Goal: Task Accomplishment & Management: Manage account settings

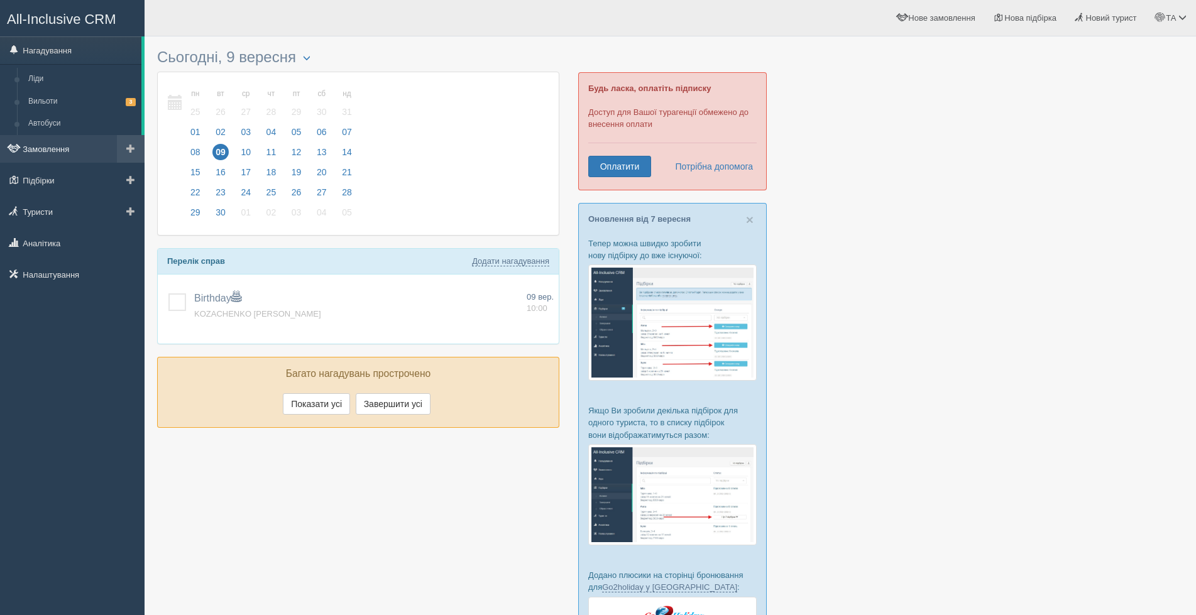
click at [50, 147] on link "Замовлення" at bounding box center [72, 149] width 145 height 28
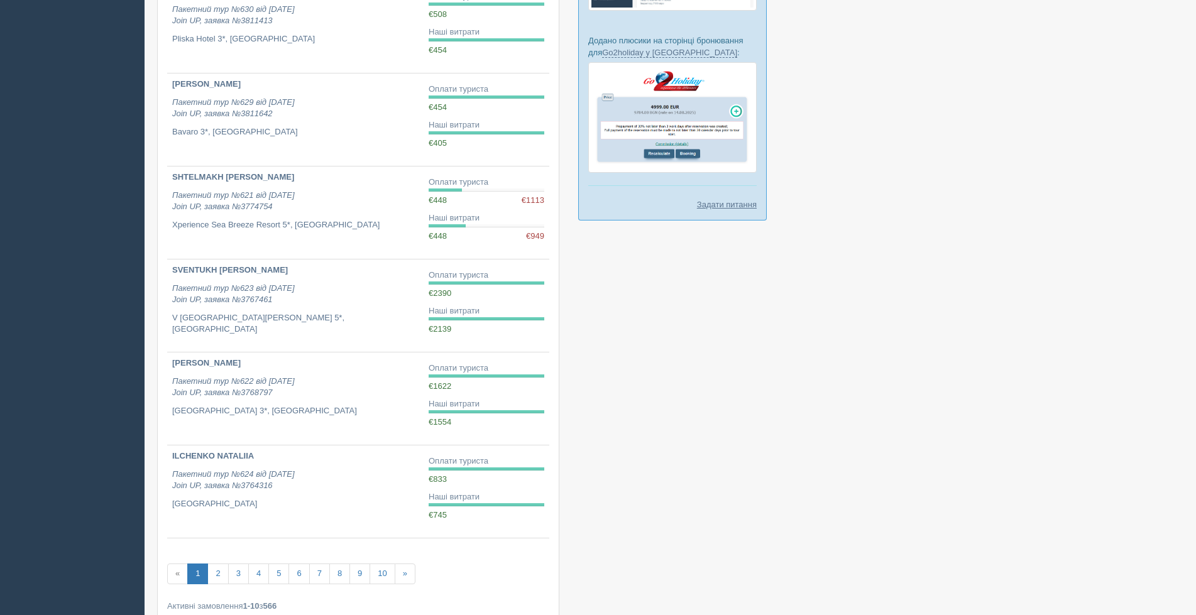
scroll to position [565, 0]
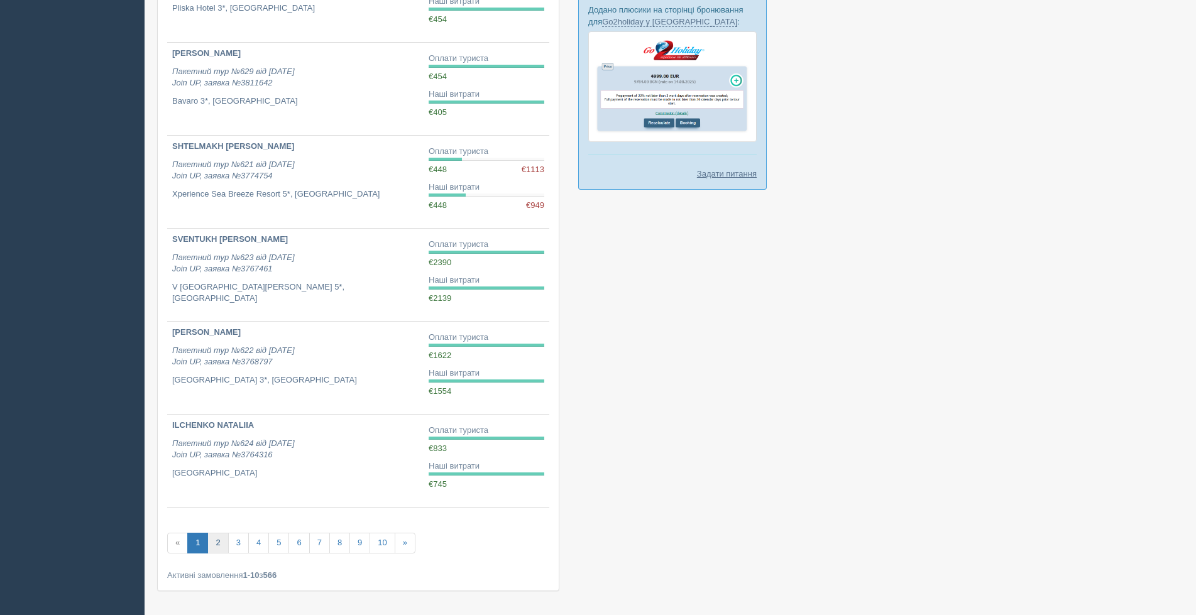
click at [220, 542] on link "2" at bounding box center [217, 543] width 21 height 21
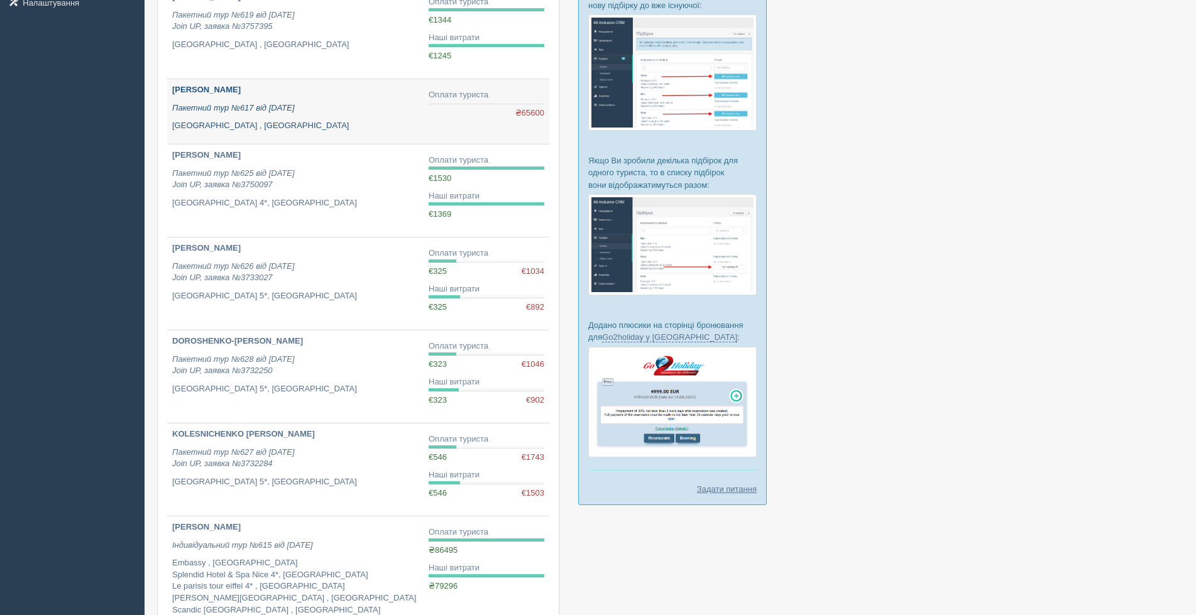
scroll to position [251, 0]
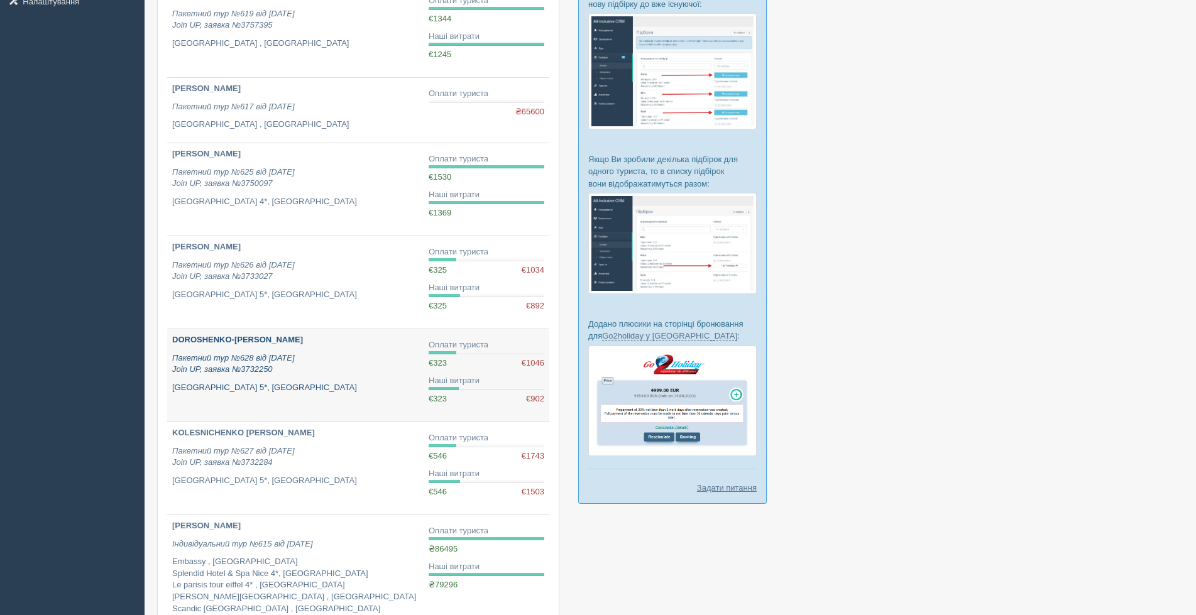
click at [347, 363] on p "Пакетний тур №628 від [DATE] Join UP, заявка №3732250" at bounding box center [295, 363] width 246 height 23
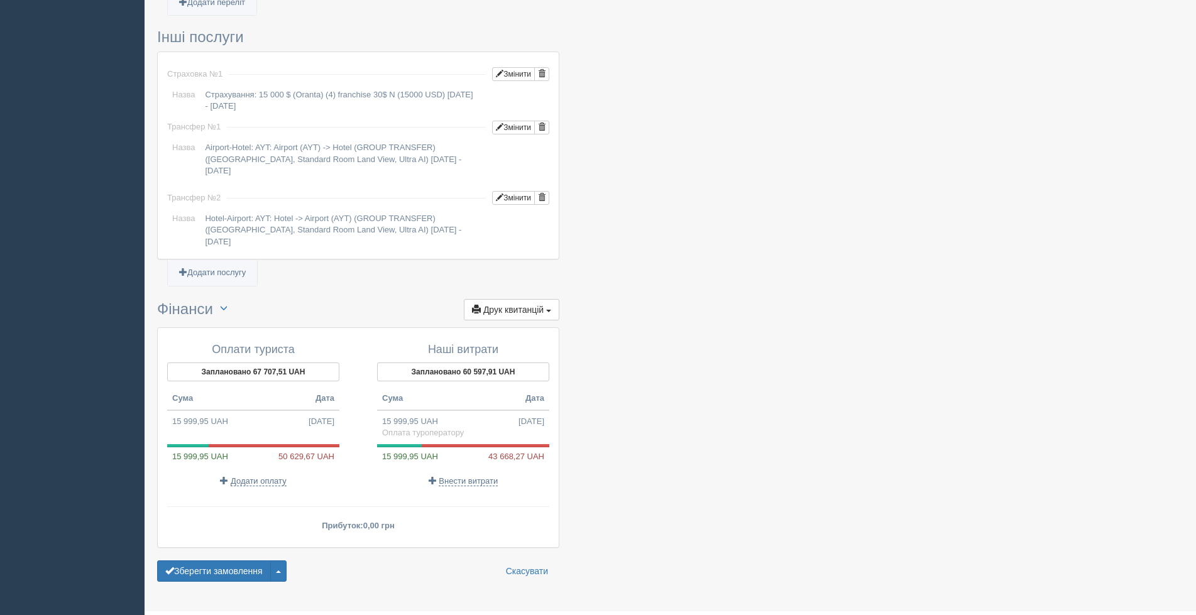
scroll to position [963, 0]
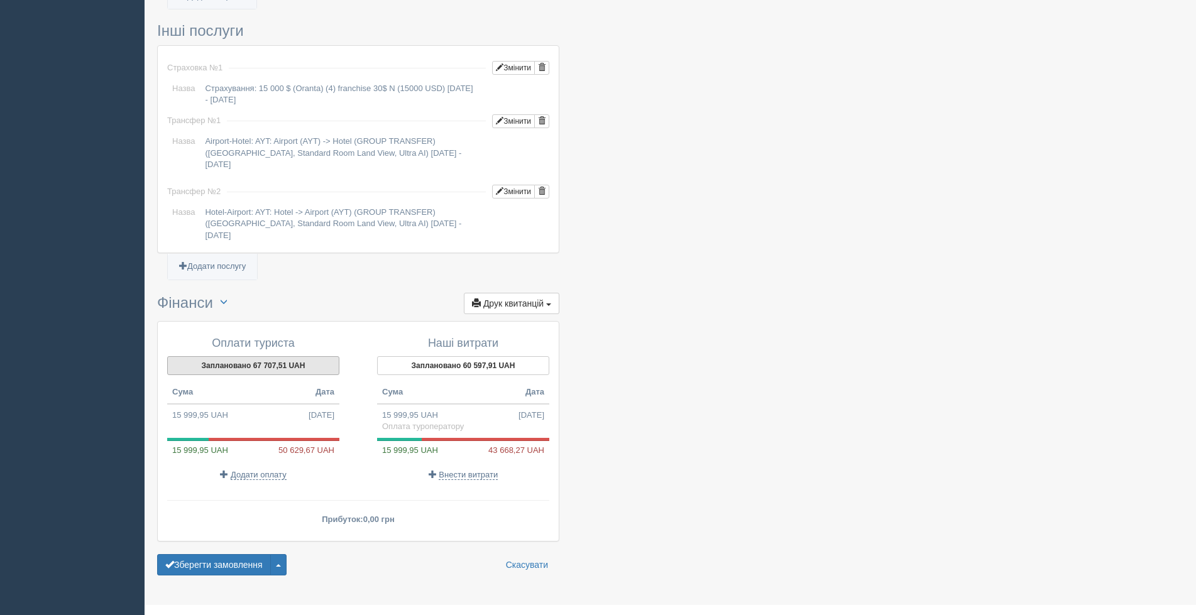
click at [263, 356] on button "Заплановано 67 707,51 UAH" at bounding box center [253, 365] width 172 height 19
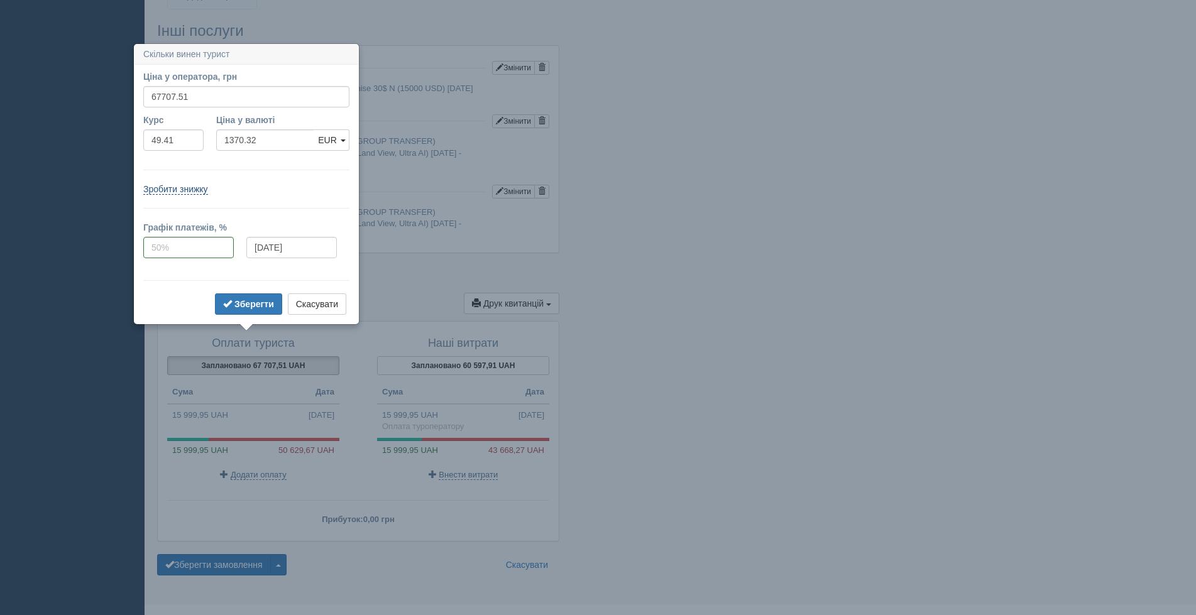
click at [191, 192] on link "Зробити знижку" at bounding box center [175, 189] width 65 height 11
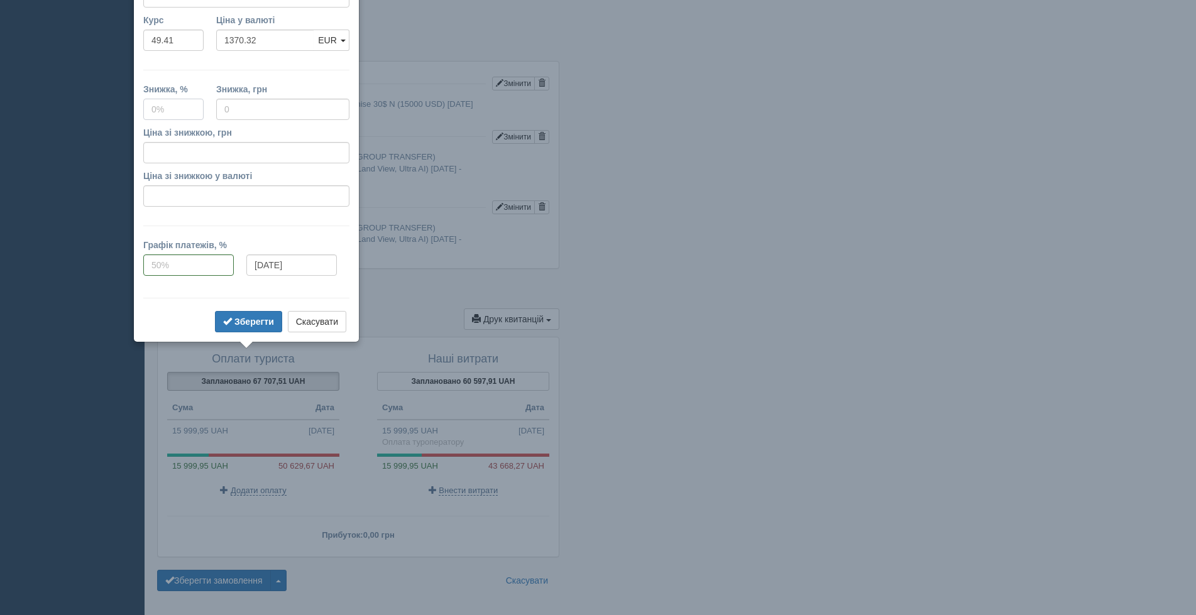
scroll to position [891, 0]
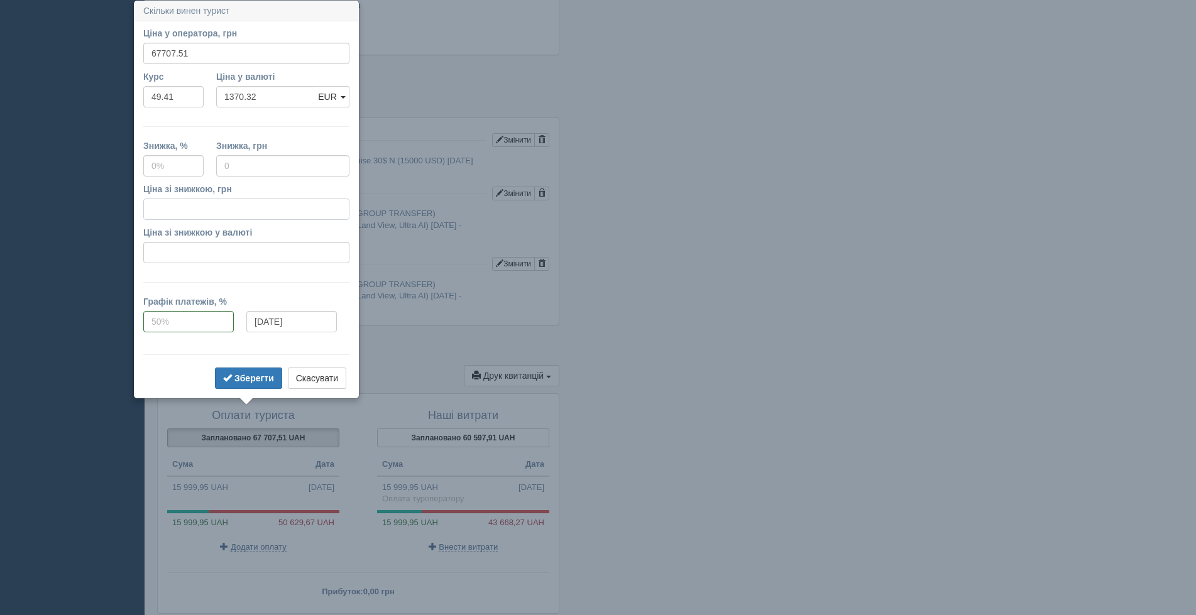
click at [194, 209] on input "Ціна зі знижкою, грн" at bounding box center [246, 209] width 206 height 21
type input "64330"
type input "5"
type input "3377.51"
type input "64330"
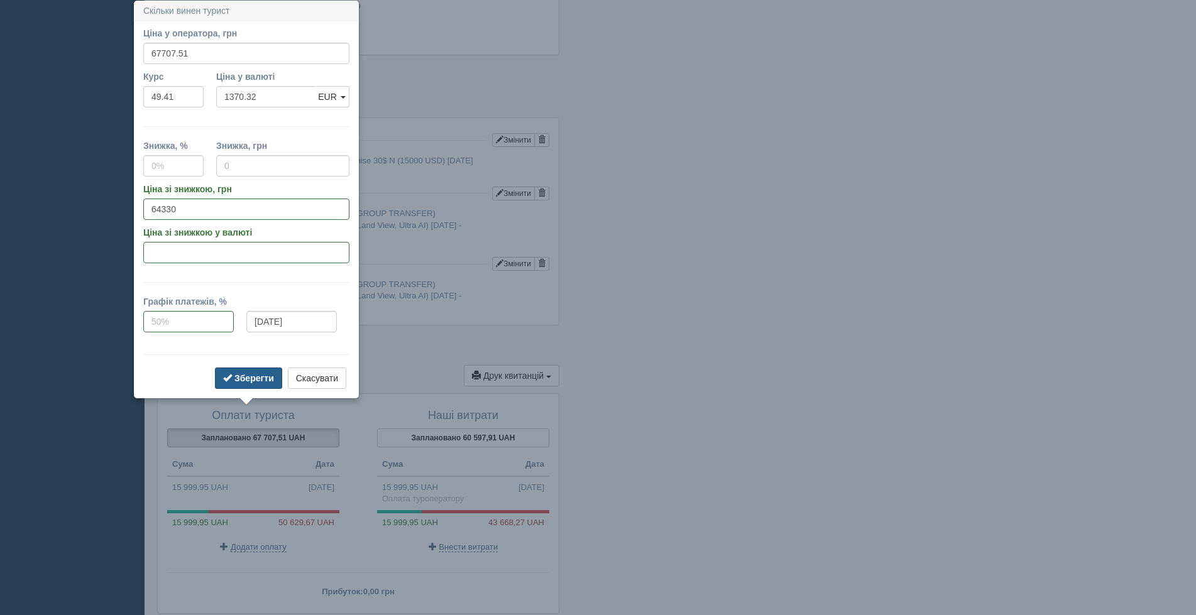
type input "1301.96"
click at [248, 376] on b "Зберегти" at bounding box center [254, 378] width 40 height 10
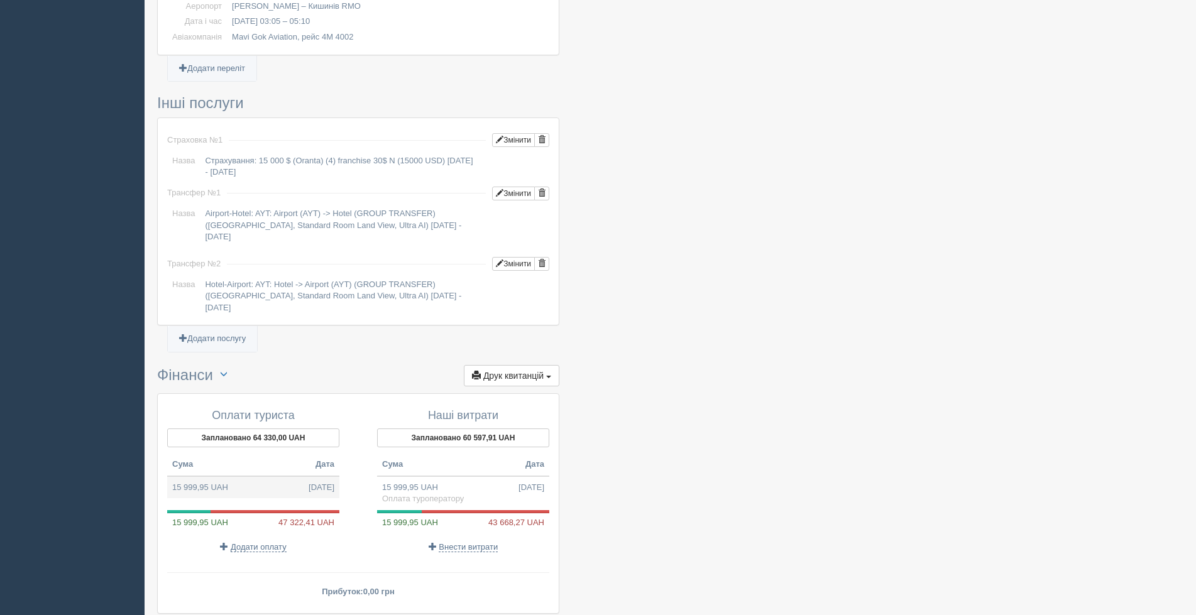
click at [254, 476] on td "15 999,95 UAH 02.07.2025" at bounding box center [253, 487] width 172 height 23
type input "15999.95"
type input "49.41"
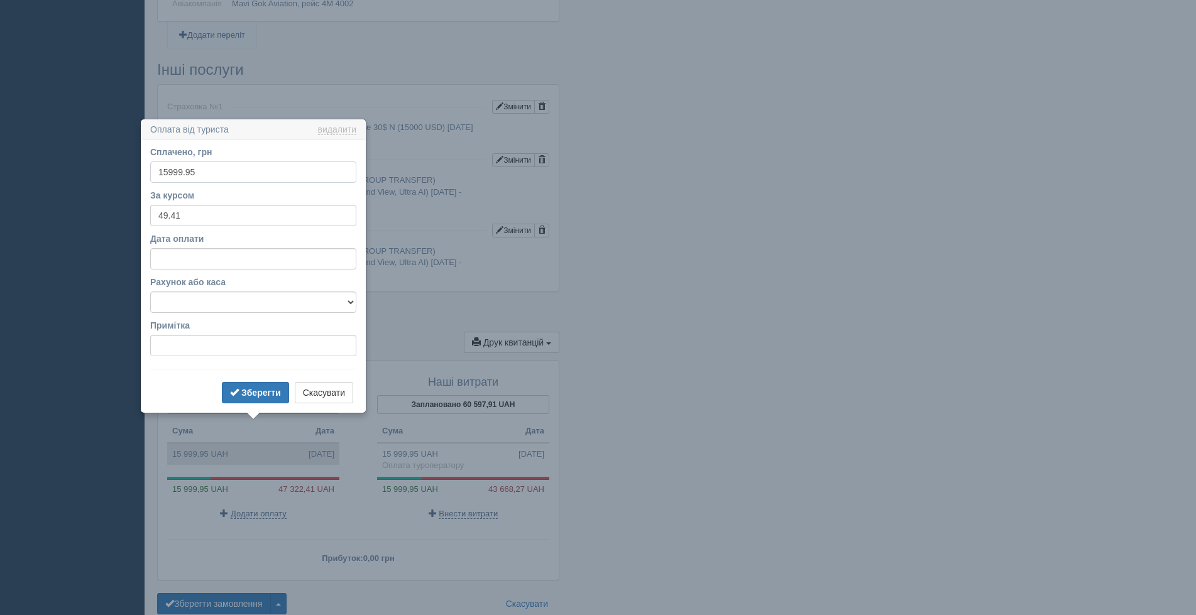
scroll to position [963, 0]
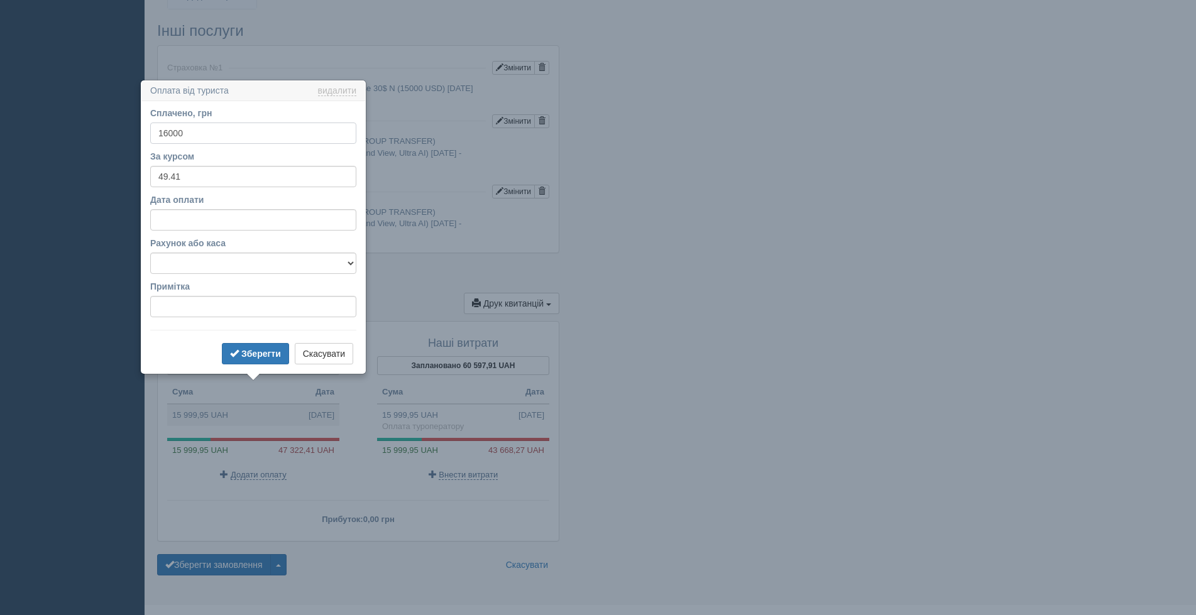
type input "16000"
click at [255, 262] on select "Банківський рахунок Готівкова каса" at bounding box center [253, 263] width 206 height 21
select select "1899"
click at [150, 253] on select "Банківський рахунок Готівкова каса" at bounding box center [253, 263] width 206 height 21
click at [267, 347] on button "Зберегти" at bounding box center [255, 353] width 67 height 21
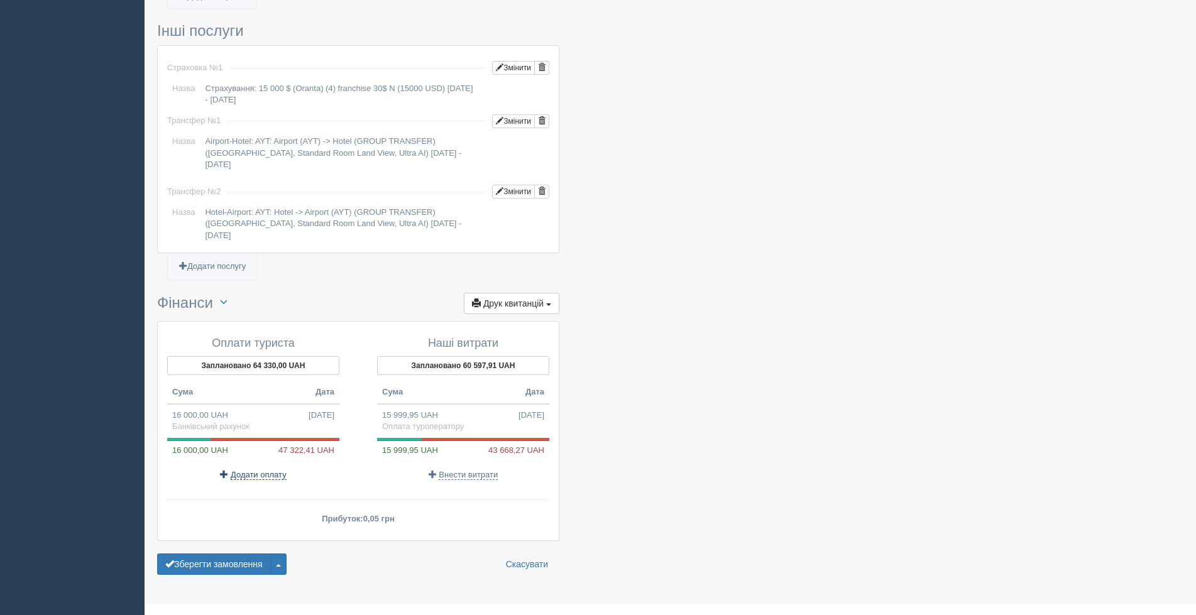
click at [253, 470] on span "Додати оплату" at bounding box center [259, 475] width 56 height 10
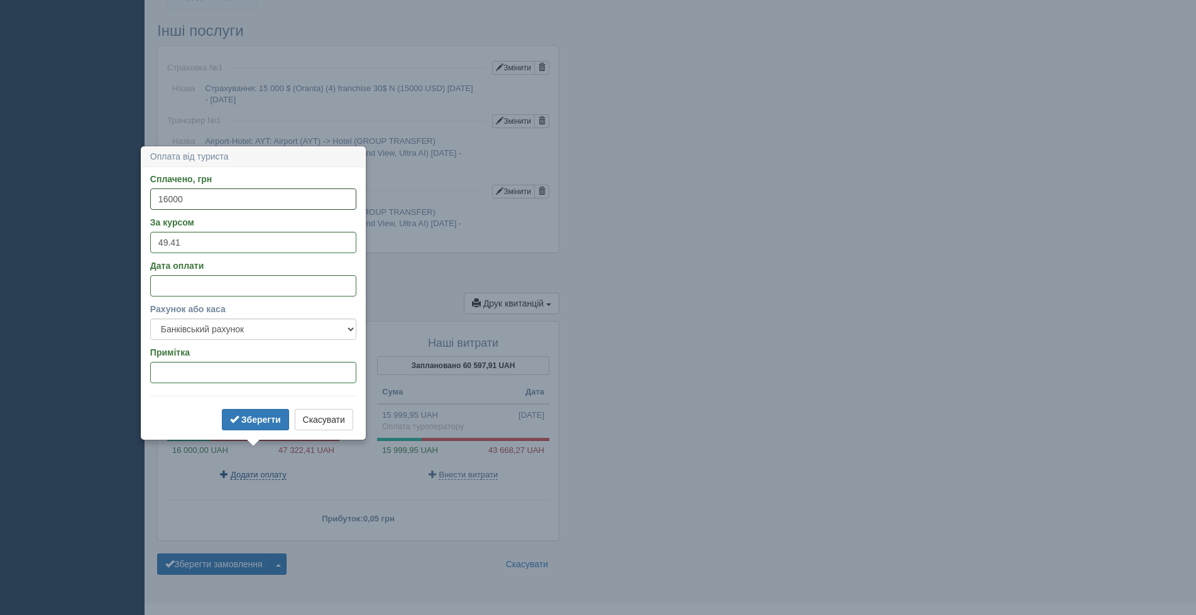
select select
type input "12000"
click at [187, 242] on input "За курсом" at bounding box center [253, 242] width 206 height 21
type input "48.85"
click at [214, 288] on input "Дата оплати" at bounding box center [253, 285] width 206 height 21
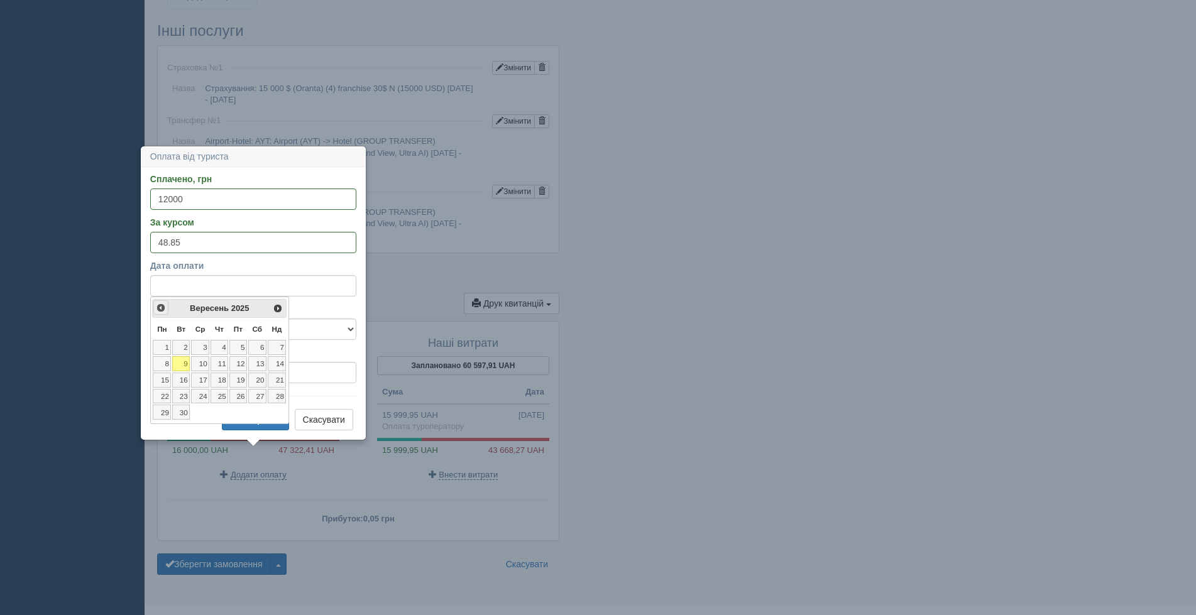
click at [161, 309] on span "<Попер" at bounding box center [161, 308] width 10 height 10
click at [221, 412] on link "31" at bounding box center [219, 412] width 18 height 15
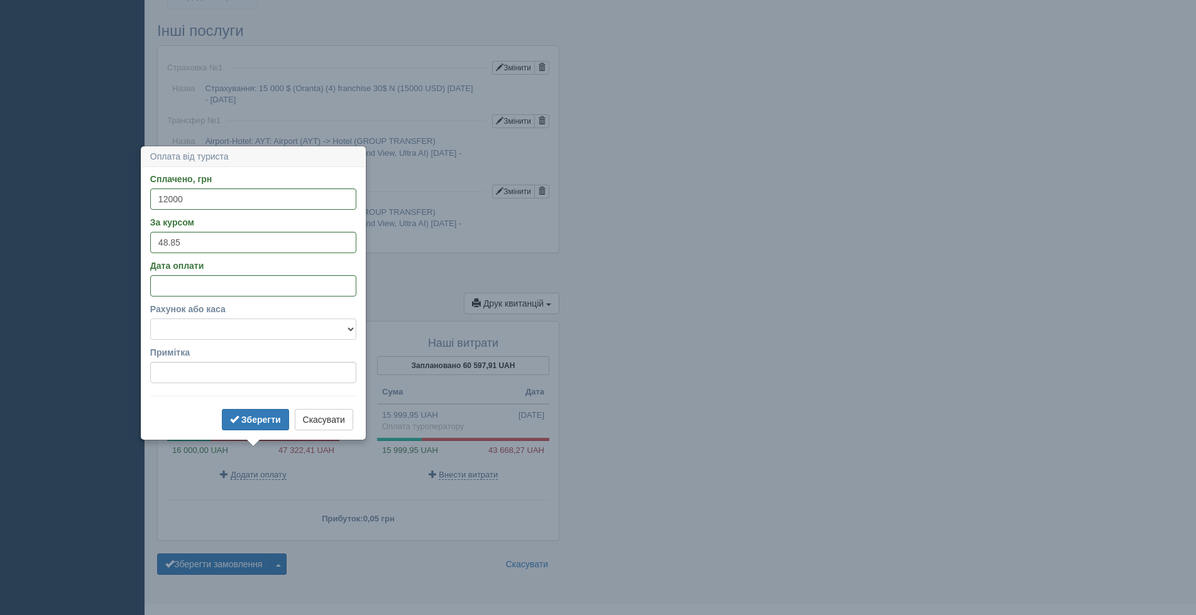
click at [231, 331] on select "Банківський рахунок Готівкова каса" at bounding box center [253, 329] width 206 height 21
select select "1899"
click at [150, 319] on select "Банківський рахунок Готівкова каса" at bounding box center [253, 329] width 206 height 21
click at [255, 417] on b "Зберегти" at bounding box center [261, 420] width 40 height 10
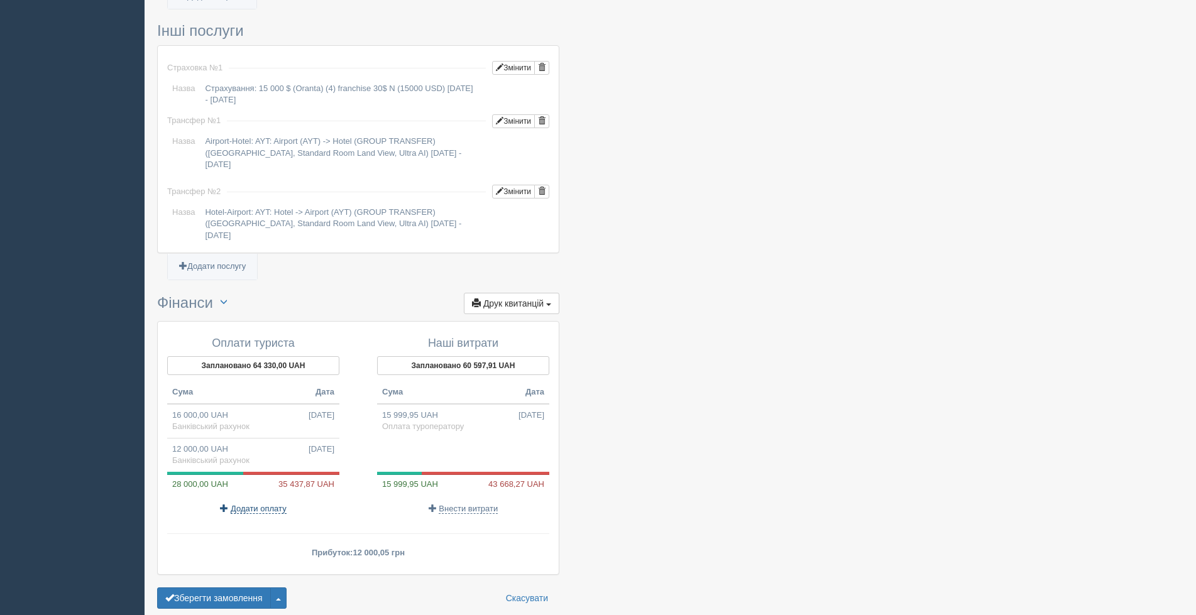
click at [266, 504] on span "Додати оплату" at bounding box center [259, 509] width 56 height 10
select select
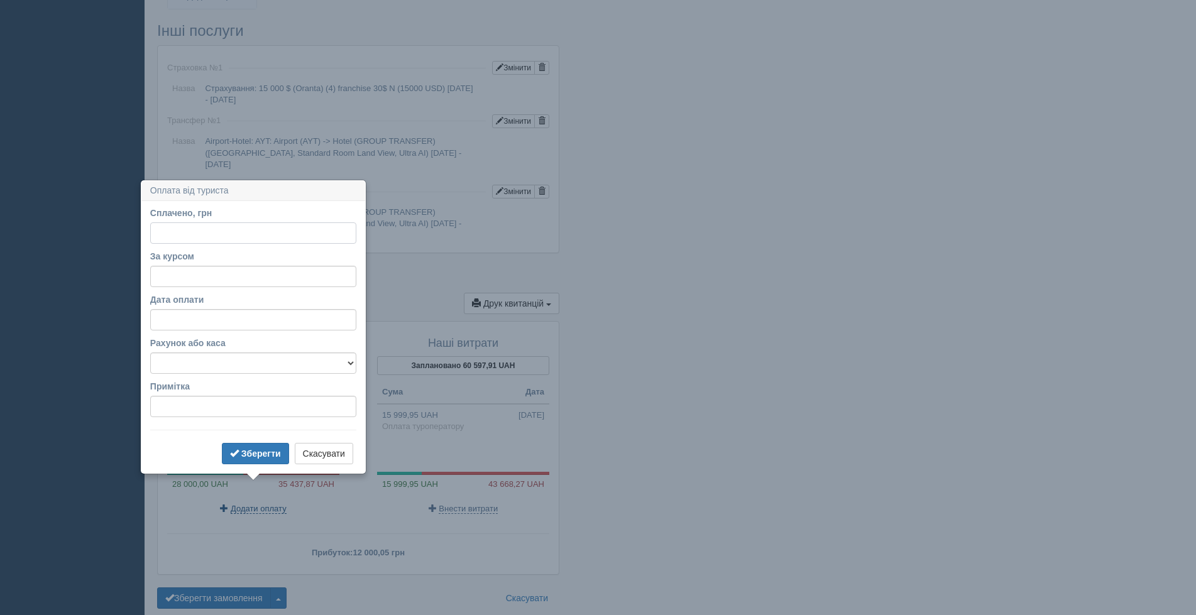
scroll to position [997, 0]
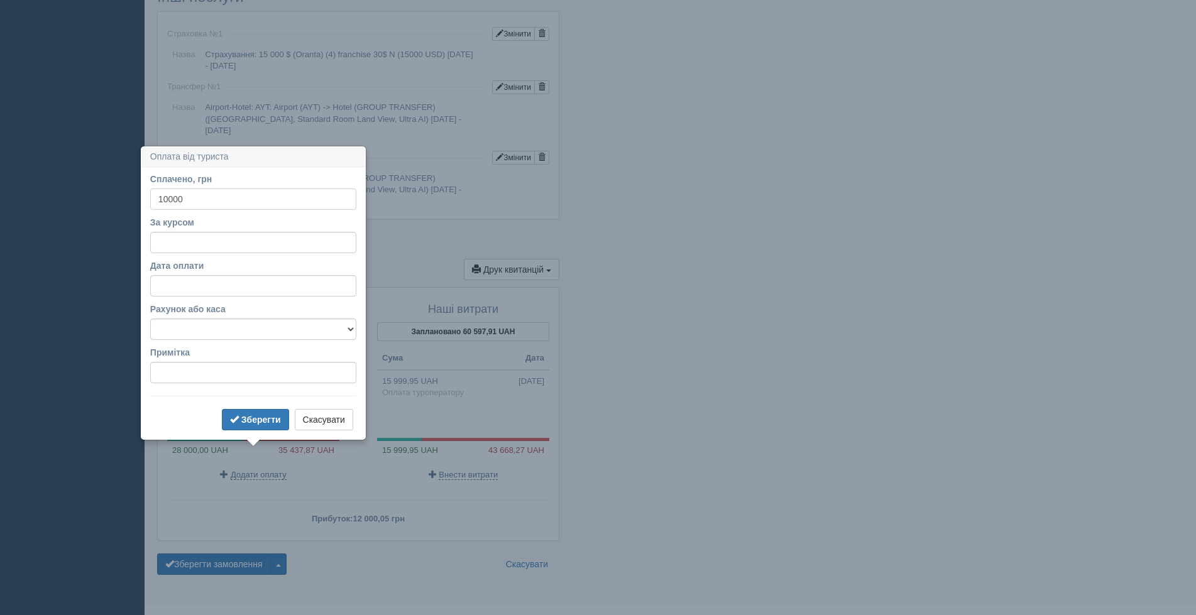
type input "10000"
click at [208, 241] on input "За курсом" at bounding box center [253, 242] width 206 height 21
type input "48.25"
click at [213, 287] on input "Дата оплати" at bounding box center [253, 285] width 206 height 21
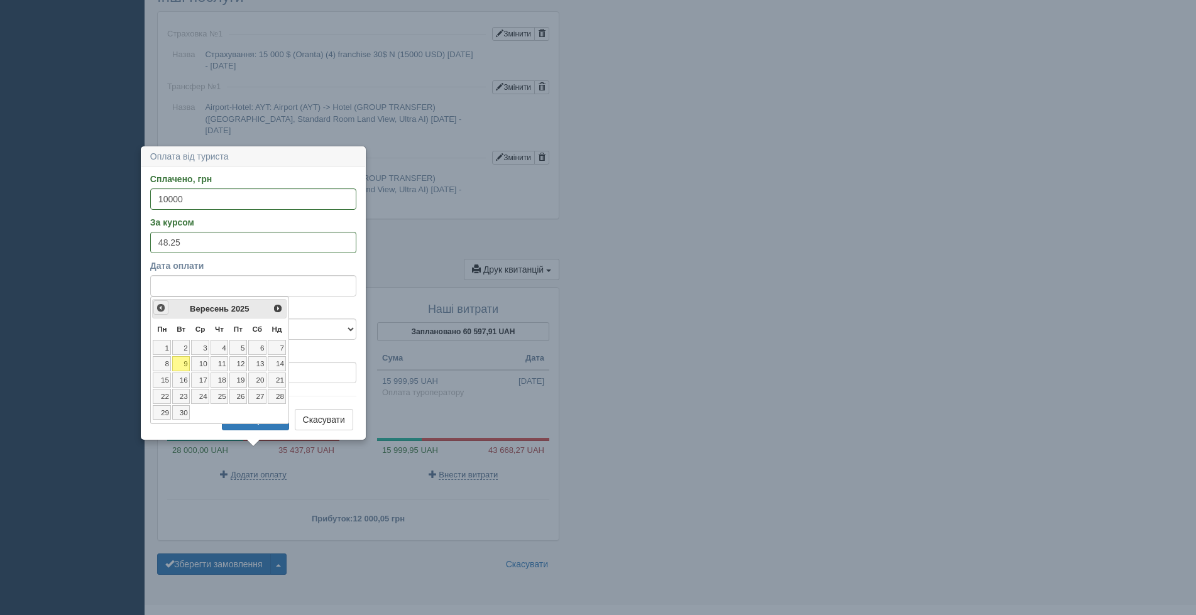
click at [165, 306] on span "<Попер" at bounding box center [161, 308] width 10 height 10
click at [261, 397] on link "23" at bounding box center [257, 396] width 18 height 15
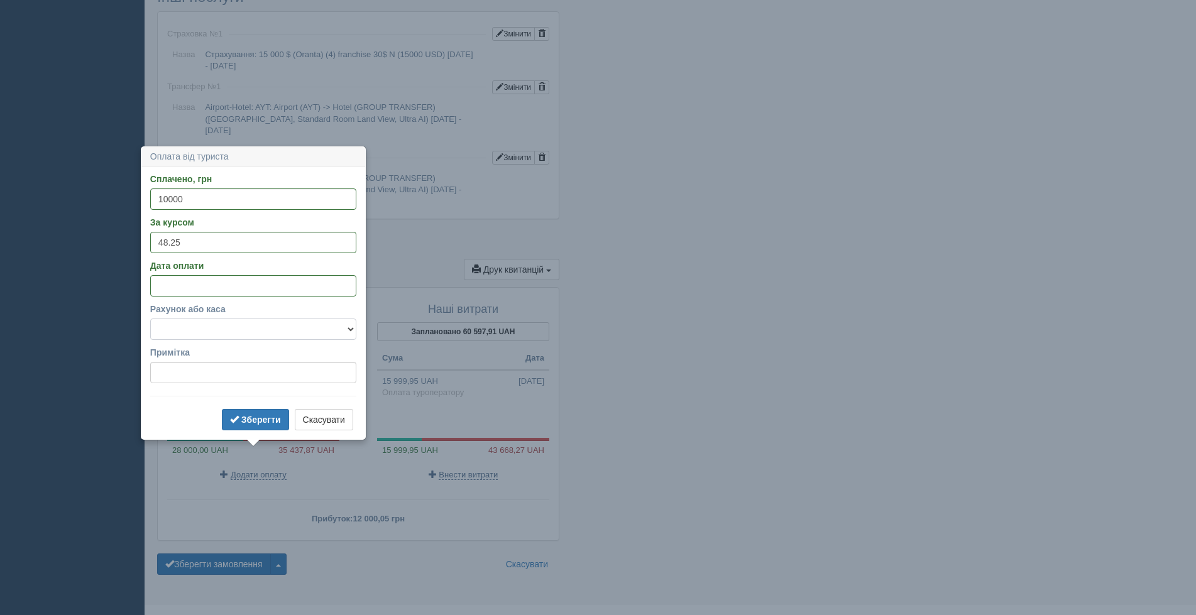
click at [243, 332] on select "Банківський рахунок Готівкова каса" at bounding box center [253, 329] width 206 height 21
select select "1899"
click at [150, 319] on select "Банківський рахунок Готівкова каса" at bounding box center [253, 329] width 206 height 21
click at [260, 420] on b "Зберегти" at bounding box center [261, 420] width 40 height 10
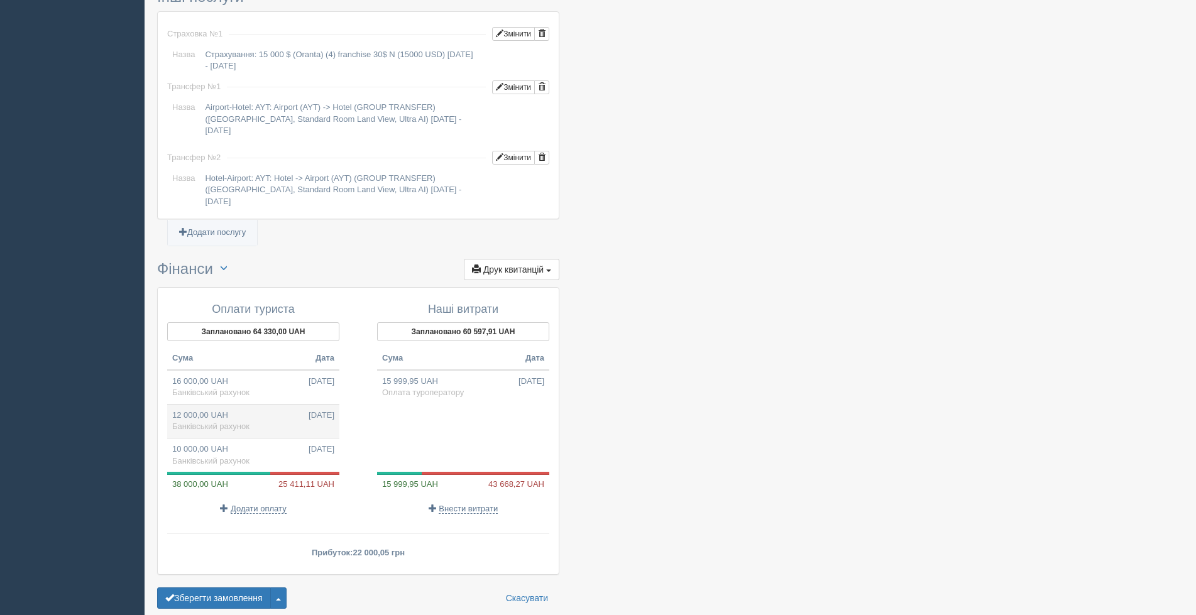
click at [258, 404] on td "12 000,00 UAH 31.07.2025 Банківський рахунок" at bounding box center [253, 421] width 172 height 34
type input "12000.00"
type input "48.85"
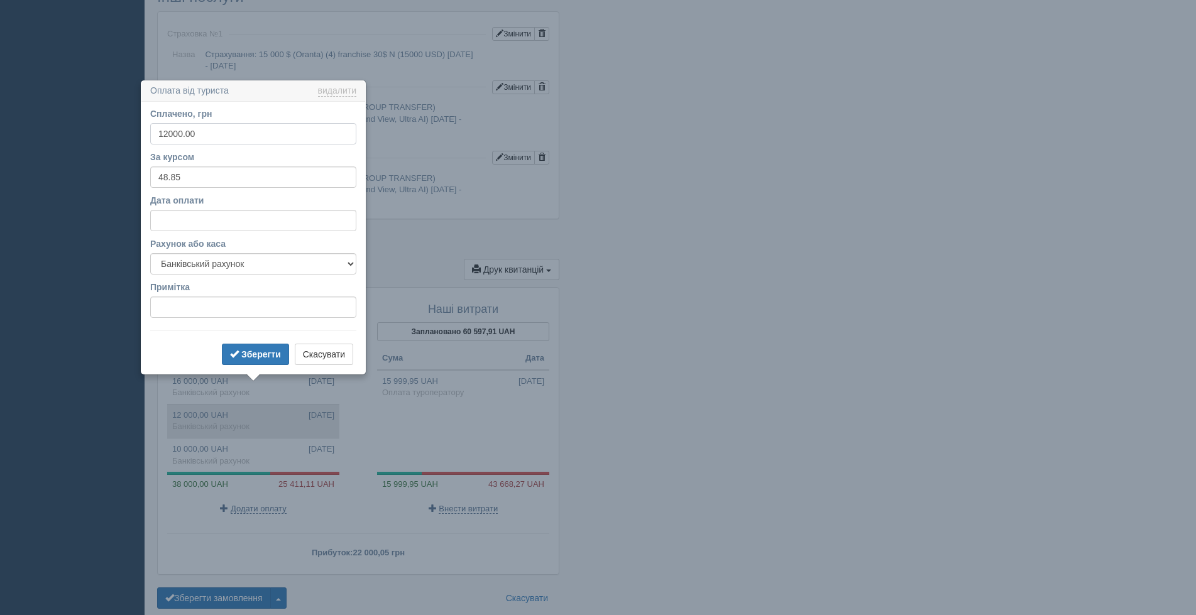
scroll to position [1031, 0]
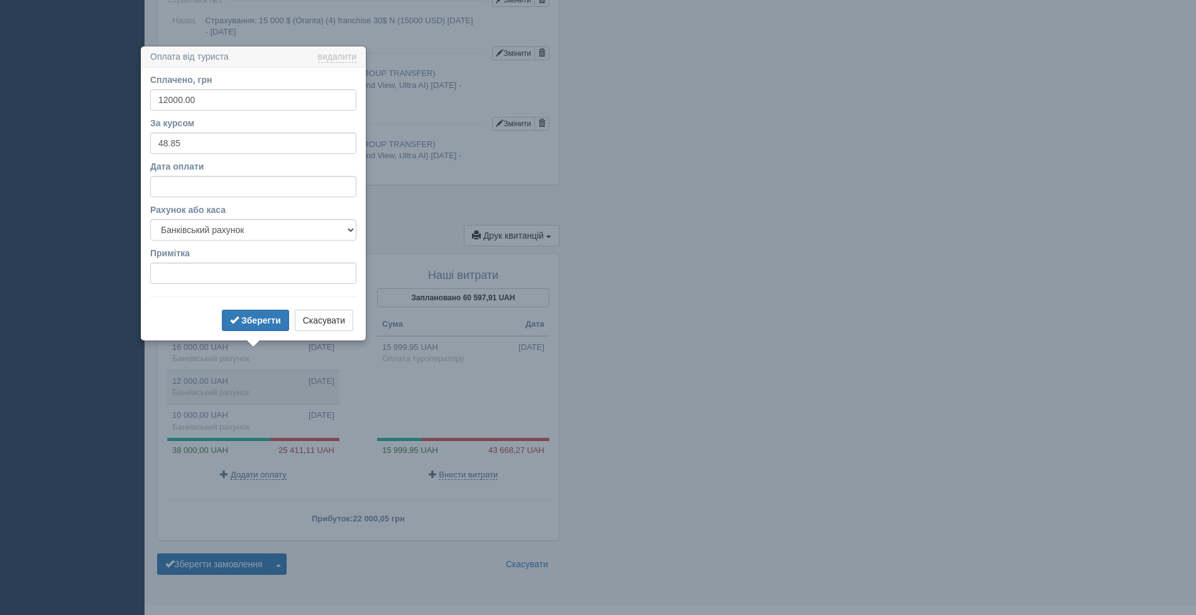
click at [393, 254] on div "Оплати туриста Заплановано 64 330,00 UAH Сума Дата 16 000,00 UAH 02.07.2025 Бан…" at bounding box center [358, 397] width 401 height 287
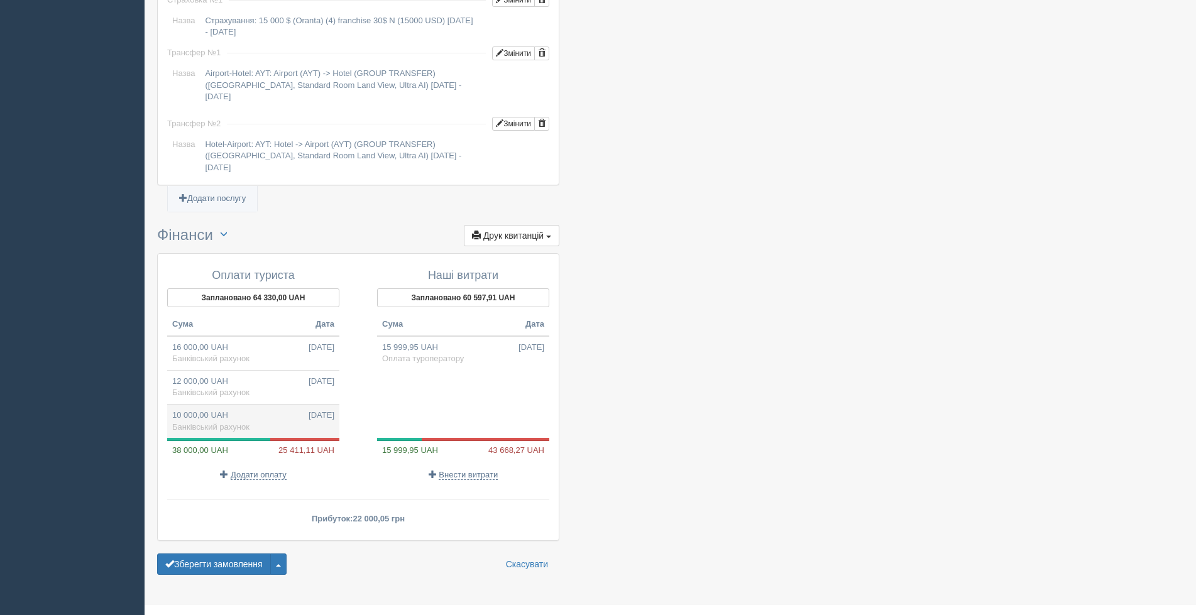
click at [270, 405] on td "10 000,00 UAH 23.08.2025 Банківський рахунок" at bounding box center [253, 422] width 172 height 34
type input "10000.00"
type input "48.25"
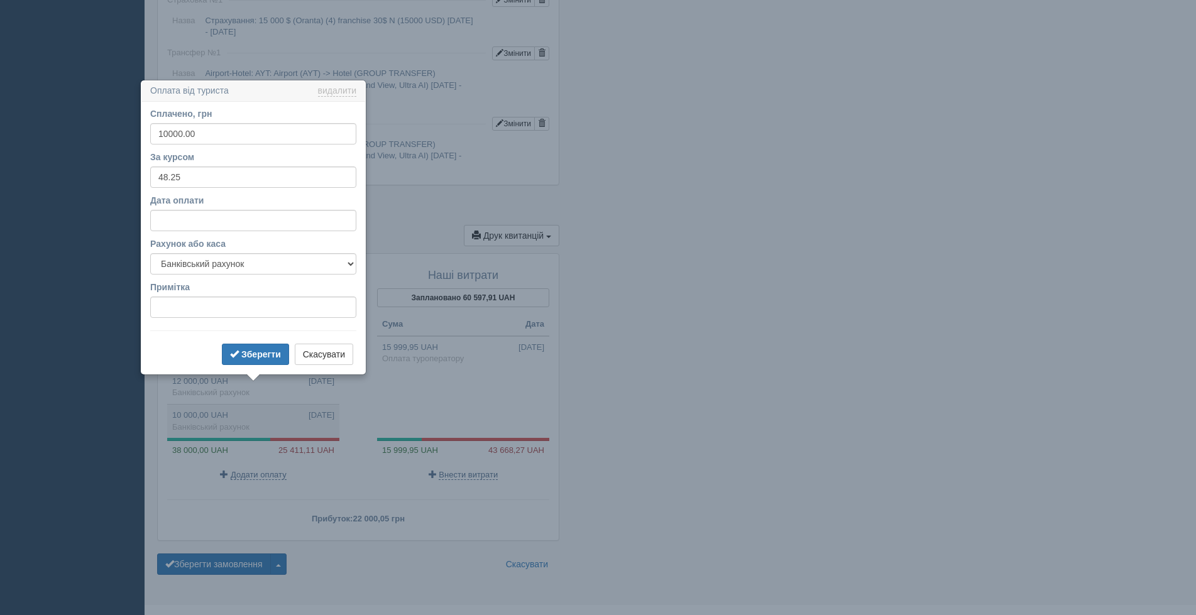
click at [389, 370] on div at bounding box center [463, 404] width 172 height 68
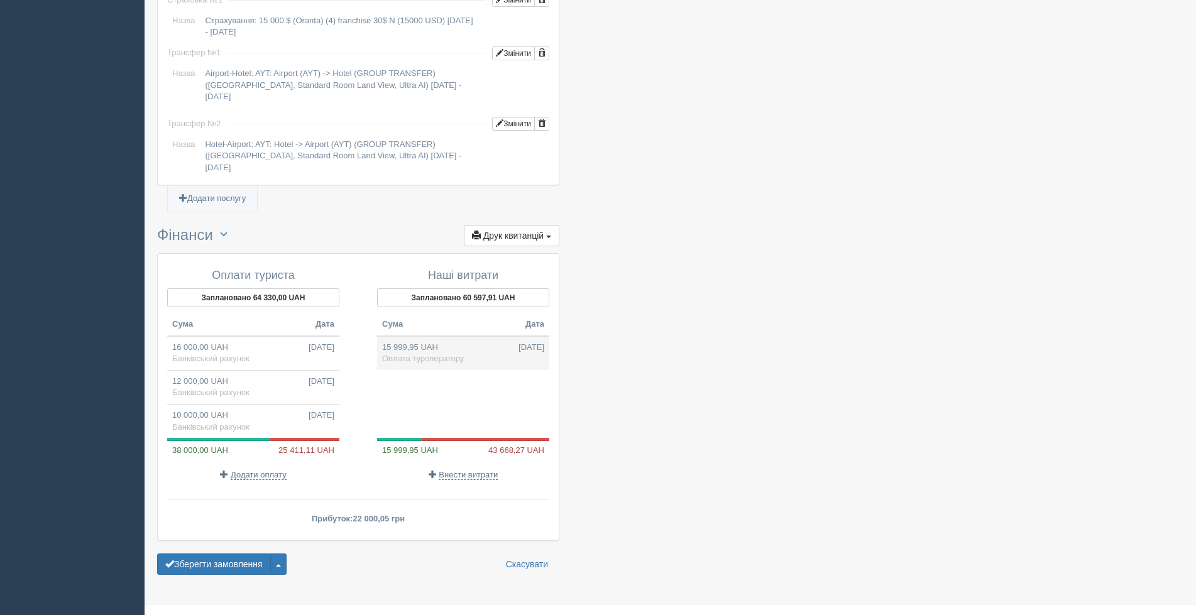
click at [435, 336] on td "15 999,95 UAH 02.07.2025 Оплата туроператору" at bounding box center [463, 353] width 172 height 34
type input "15999.95"
type input "49.41"
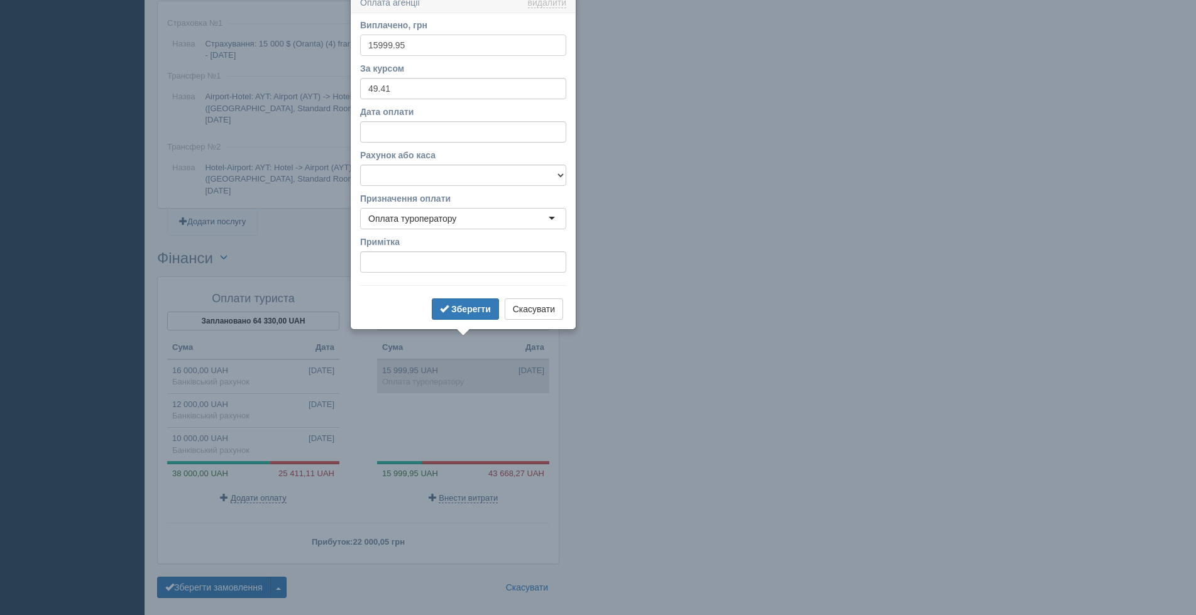
scroll to position [1000, 0]
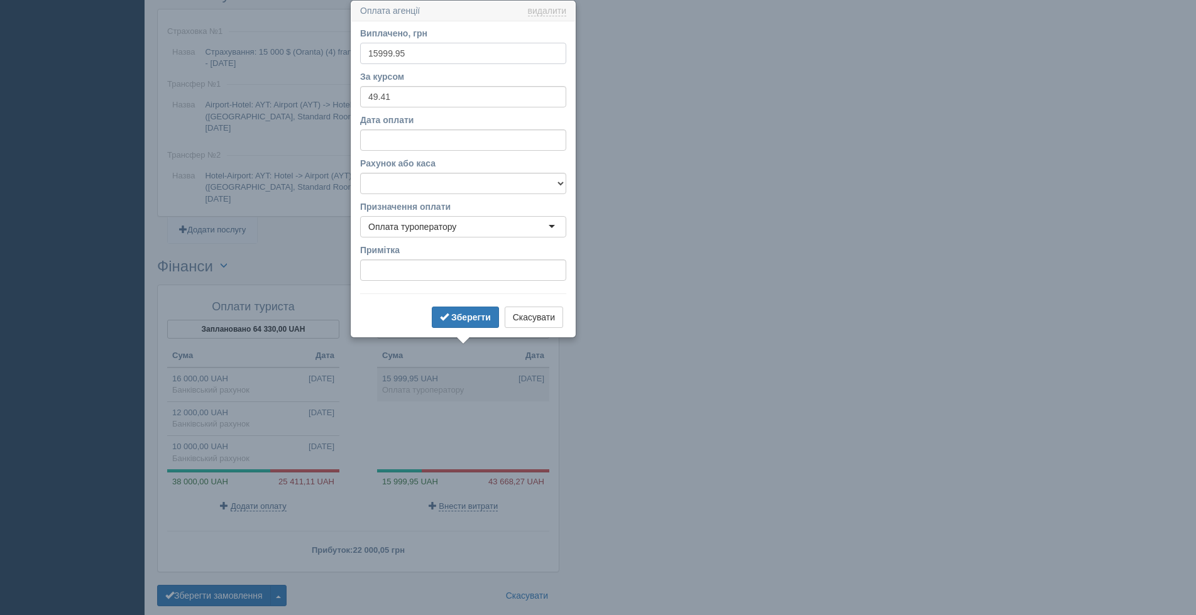
drag, startPoint x: 422, startPoint y: 58, endPoint x: 336, endPoint y: 58, distance: 86.1
type input "16000"
click at [454, 184] on select "Банківський рахунок Готівкова каса" at bounding box center [463, 183] width 206 height 21
select select "1899"
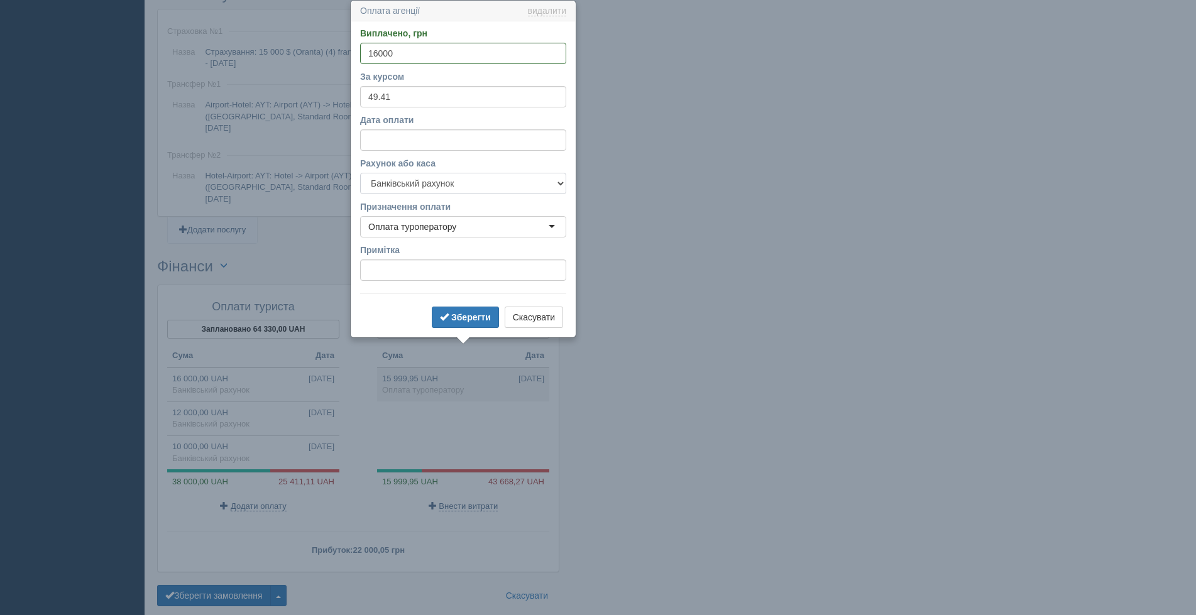
click at [360, 173] on select "Банківський рахунок Готівкова каса" at bounding box center [463, 183] width 206 height 21
click at [403, 92] on input "49.41" at bounding box center [463, 96] width 206 height 21
type input "49.1328"
click at [481, 316] on b "Зберегти" at bounding box center [471, 317] width 40 height 10
